Goal: Navigation & Orientation: Find specific page/section

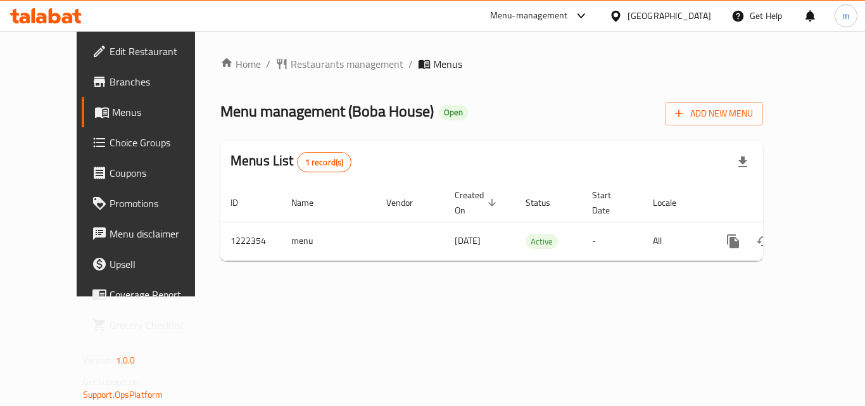
click at [75, 19] on icon at bounding box center [46, 15] width 72 height 15
click at [51, 21] on icon at bounding box center [55, 15] width 12 height 15
click at [66, 18] on icon at bounding box center [67, 18] width 11 height 11
click at [53, 23] on icon at bounding box center [46, 15] width 72 height 15
click at [77, 20] on icon at bounding box center [76, 16] width 9 height 15
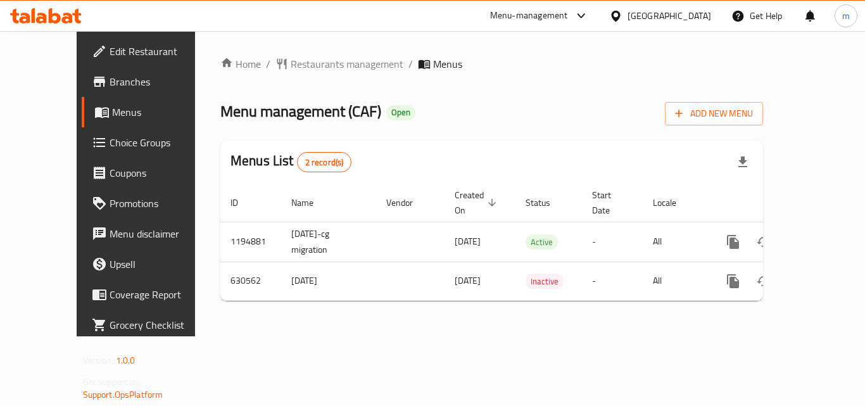
click at [55, 11] on icon at bounding box center [46, 15] width 72 height 15
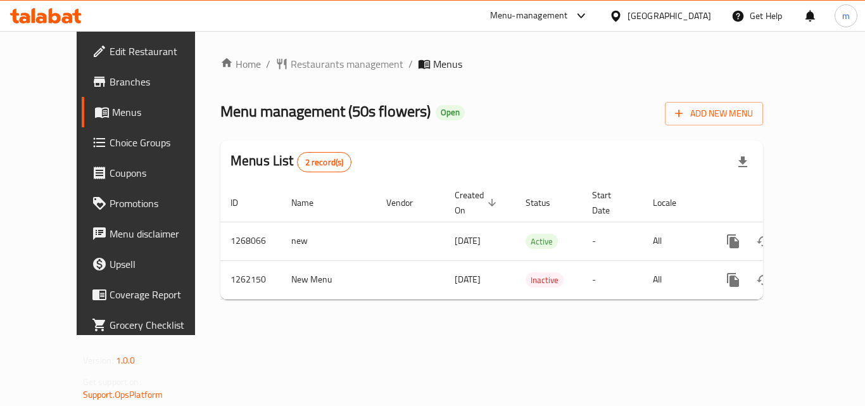
click at [67, 19] on icon at bounding box center [46, 15] width 72 height 15
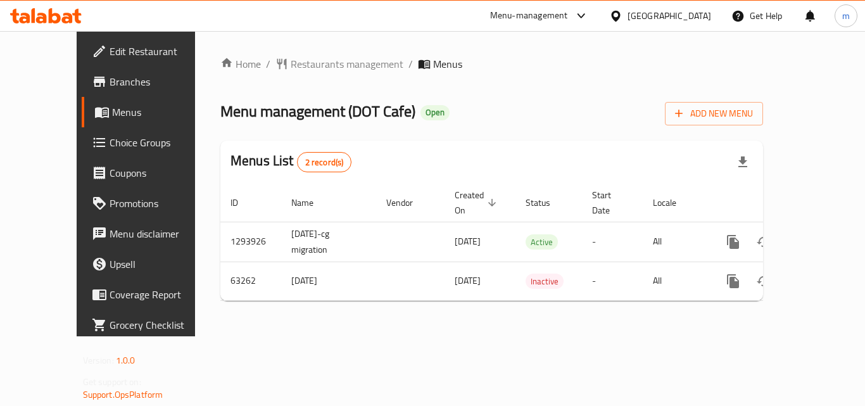
click at [49, 14] on icon at bounding box center [55, 15] width 12 height 15
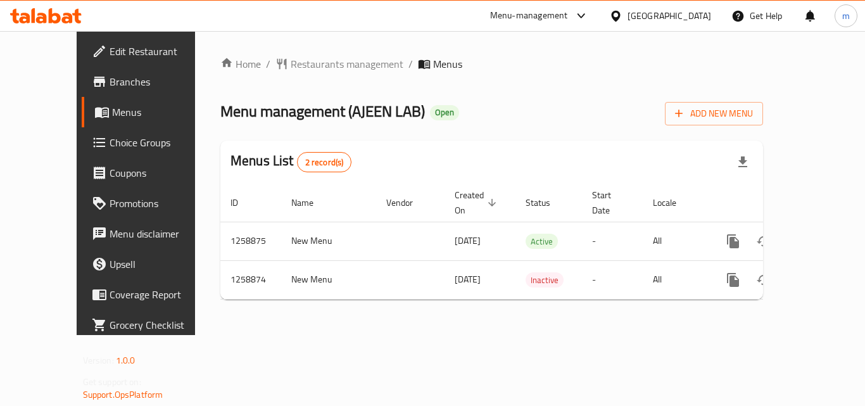
click at [287, 335] on div "Home / Restaurants management / Menus Menu management ( AJEEN LAB ) Open Add Ne…" at bounding box center [491, 183] width 593 height 304
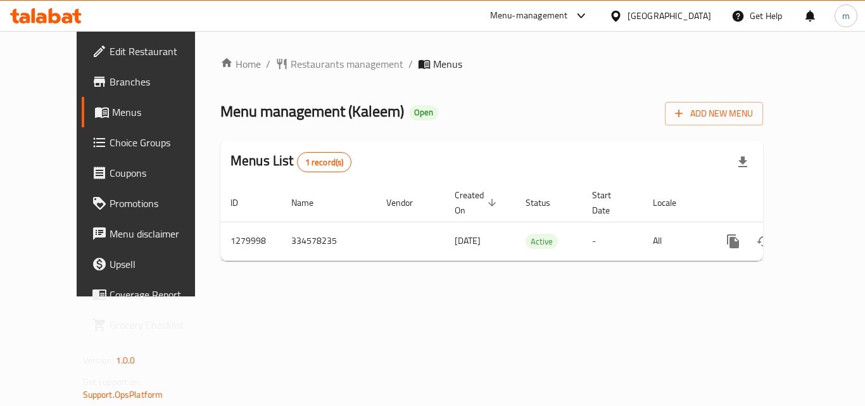
click at [56, 22] on icon at bounding box center [55, 15] width 12 height 15
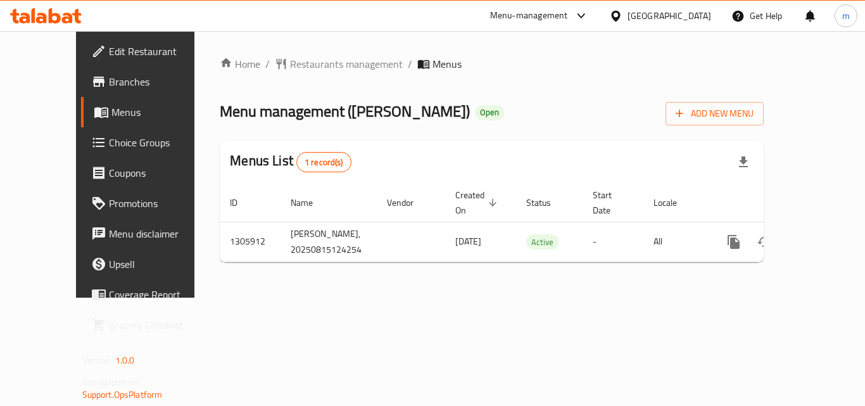
click at [58, 9] on icon at bounding box center [46, 15] width 72 height 15
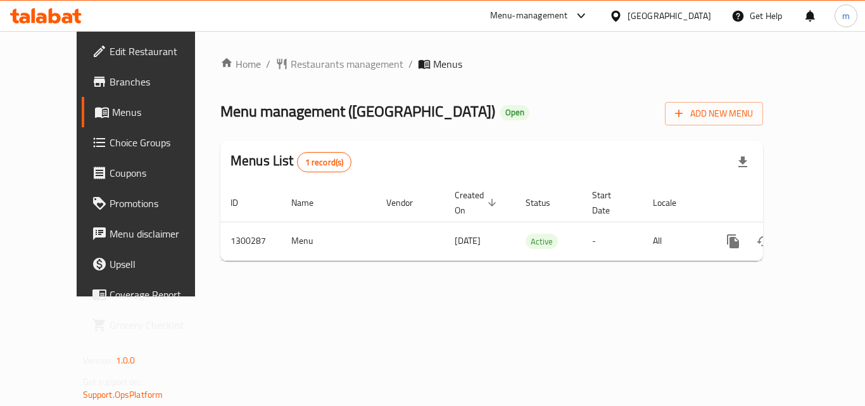
click at [48, 17] on icon at bounding box center [46, 15] width 72 height 15
